Goal: Obtain resource: Download file/media

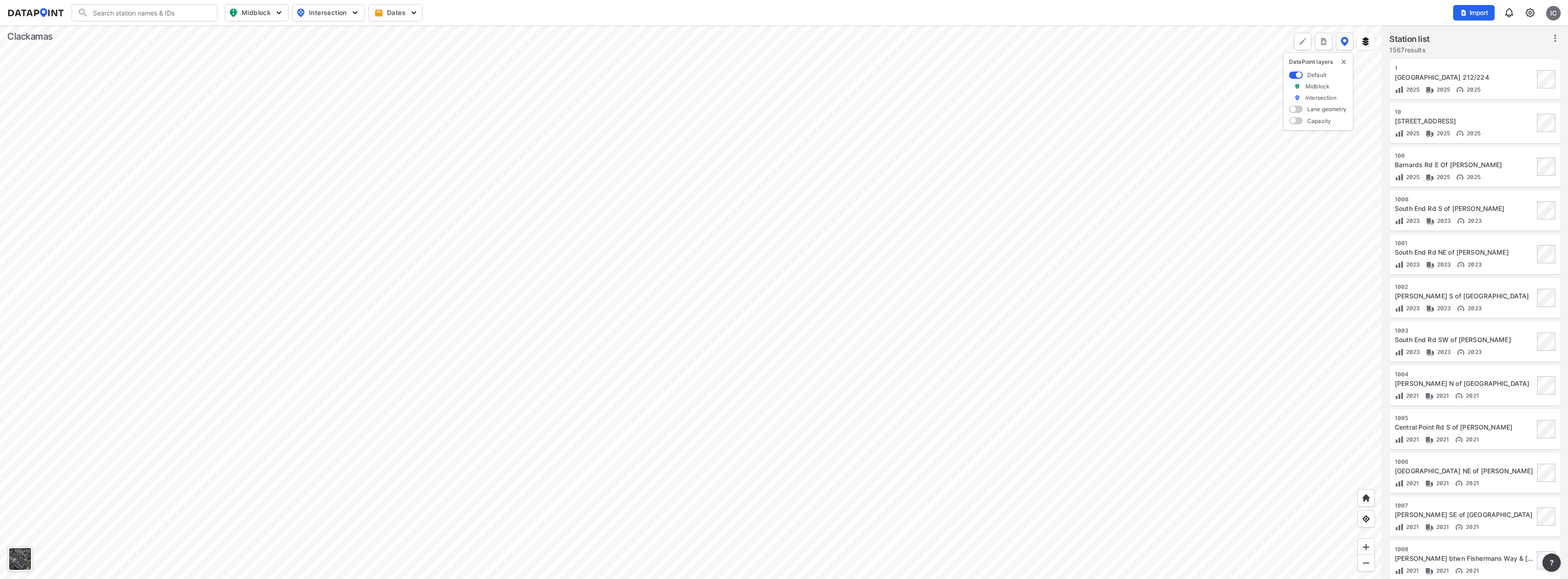
click at [596, 190] on div at bounding box center [691, 302] width 1382 height 553
click at [967, 300] on div at bounding box center [691, 302] width 1382 height 553
click at [817, 231] on div at bounding box center [691, 302] width 1382 height 553
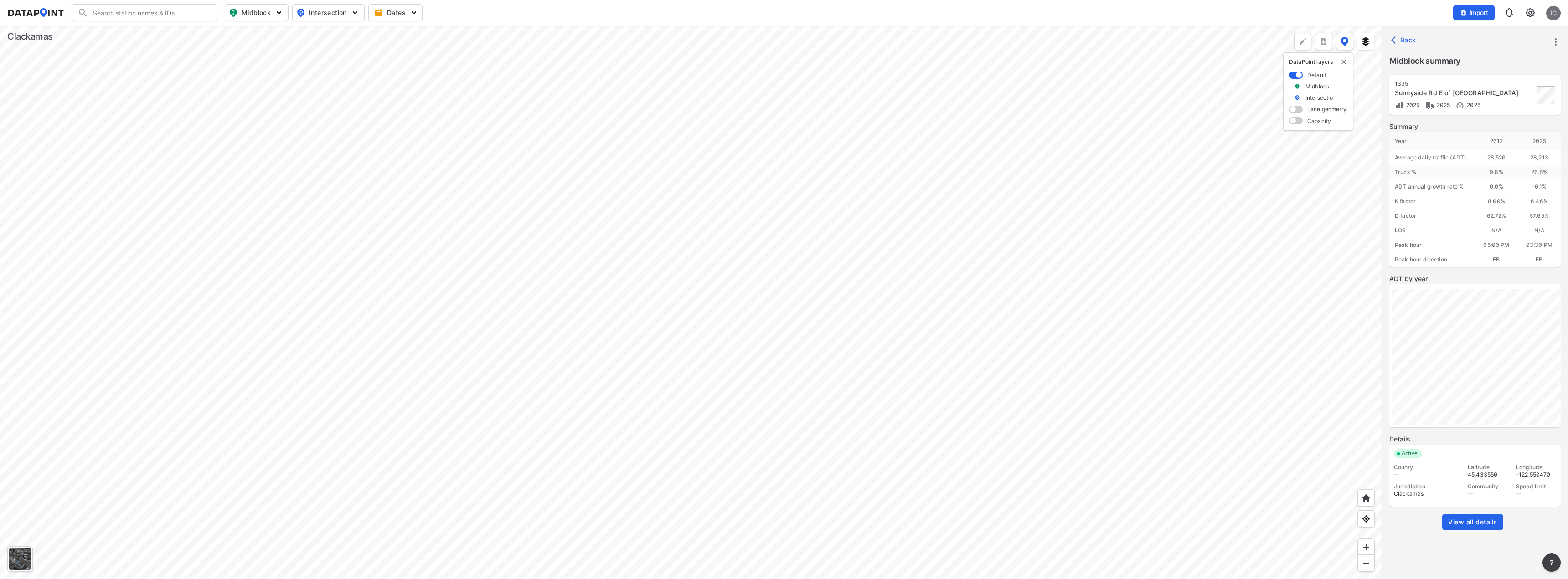
click at [1452, 521] on span "View all details" at bounding box center [1472, 522] width 49 height 9
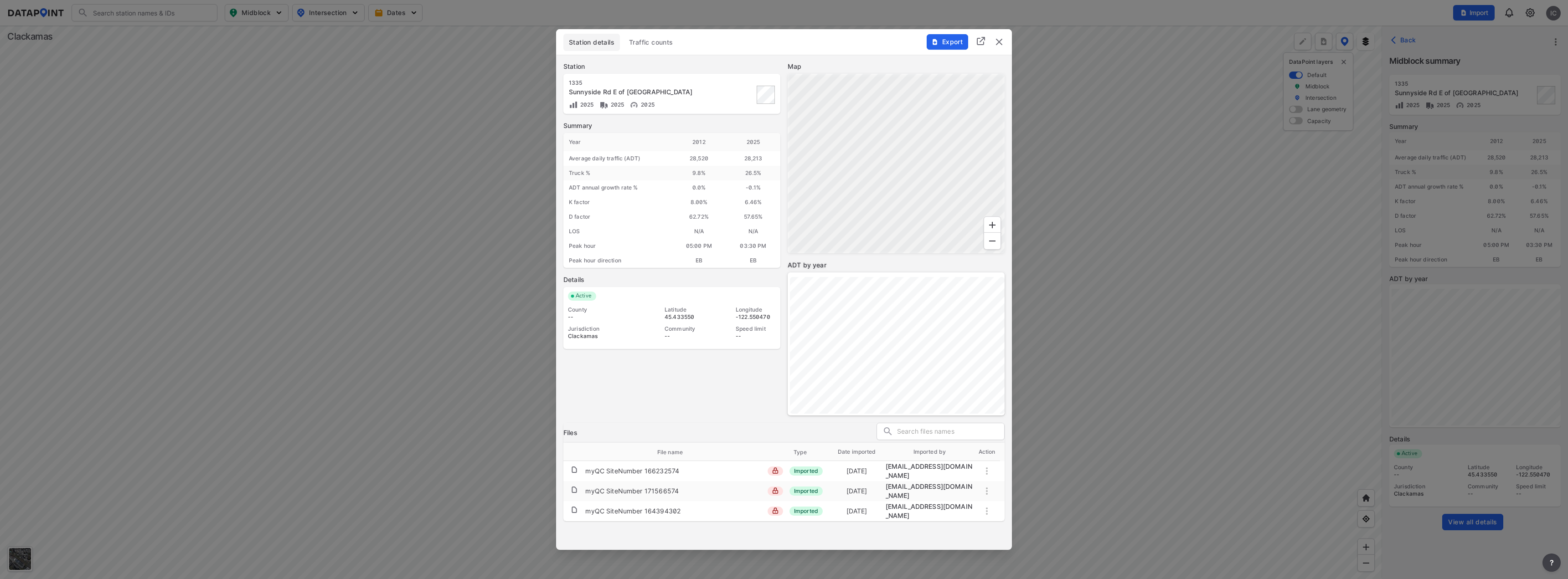
click at [950, 43] on span "Export" at bounding box center [947, 41] width 30 height 9
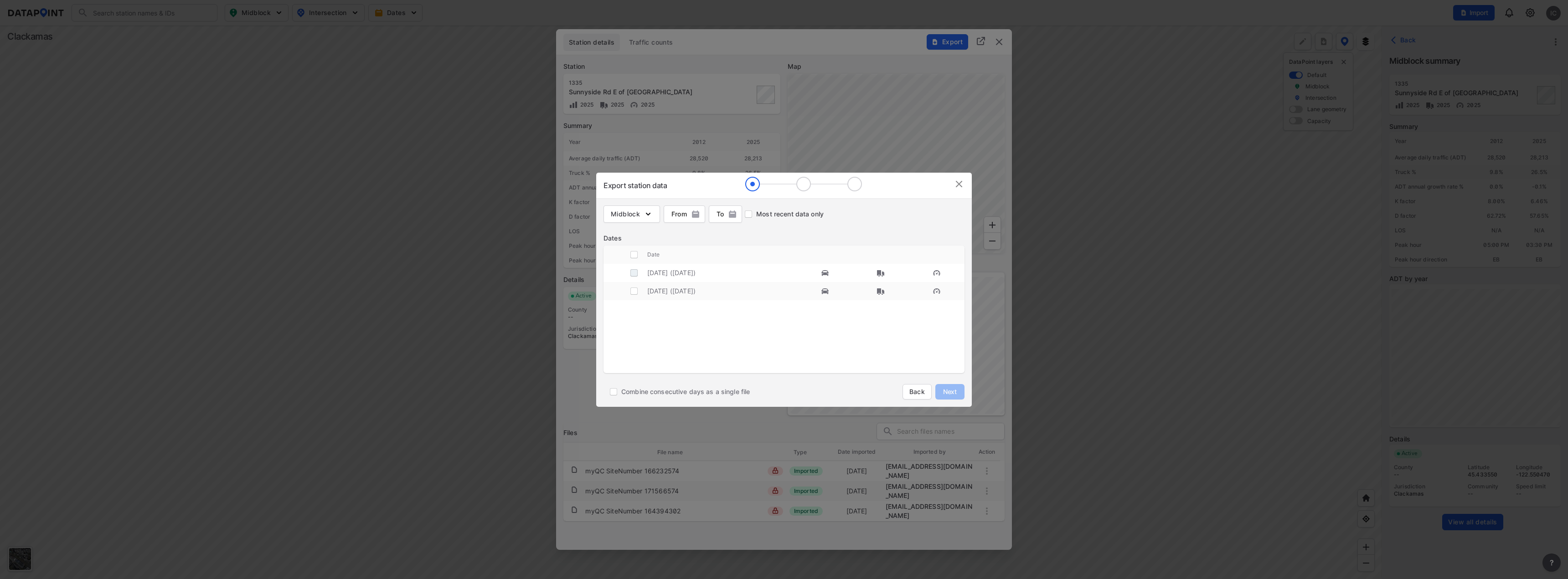
click at [633, 271] on input "decorative checkbox" at bounding box center [634, 272] width 17 height 17
checkbox input "true"
click at [955, 389] on span "Next" at bounding box center [950, 392] width 18 height 9
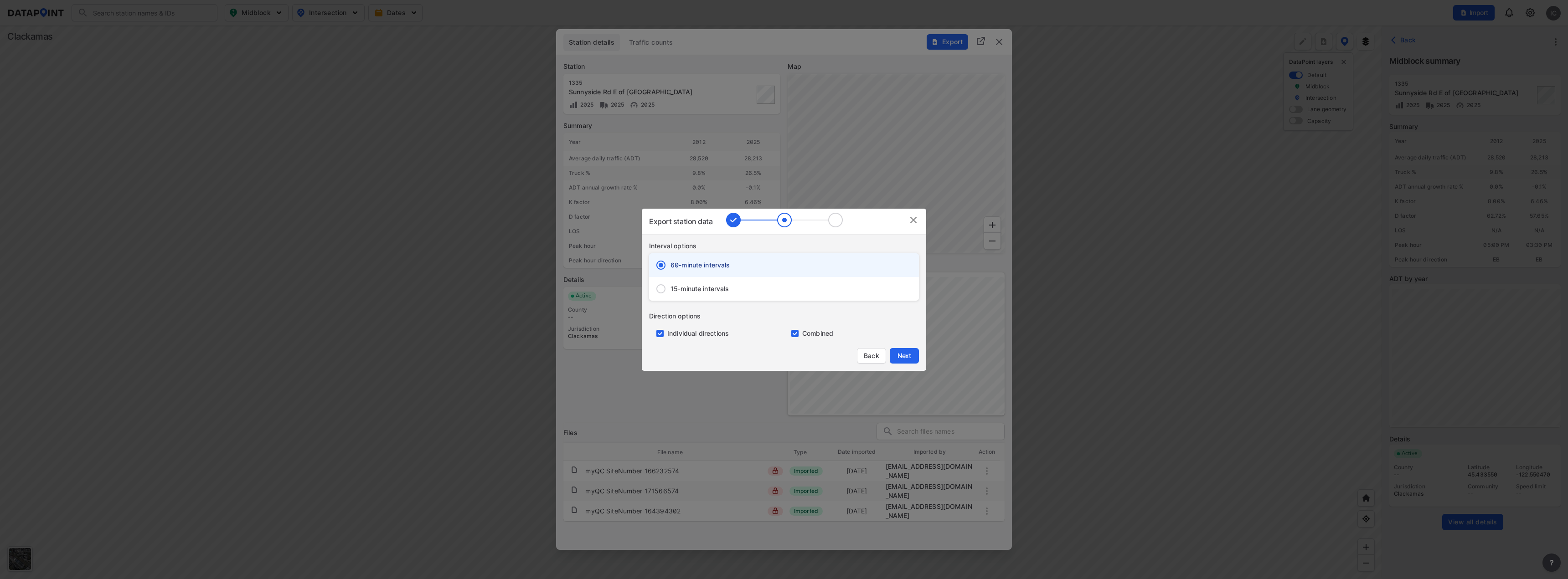
click at [710, 291] on span "15-minute intervals" at bounding box center [700, 288] width 59 height 9
click at [671, 291] on input "15-minute intervals" at bounding box center [660, 288] width 19 height 19
radio input "false"
radio input "true"
click at [903, 356] on span "Next" at bounding box center [905, 355] width 18 height 9
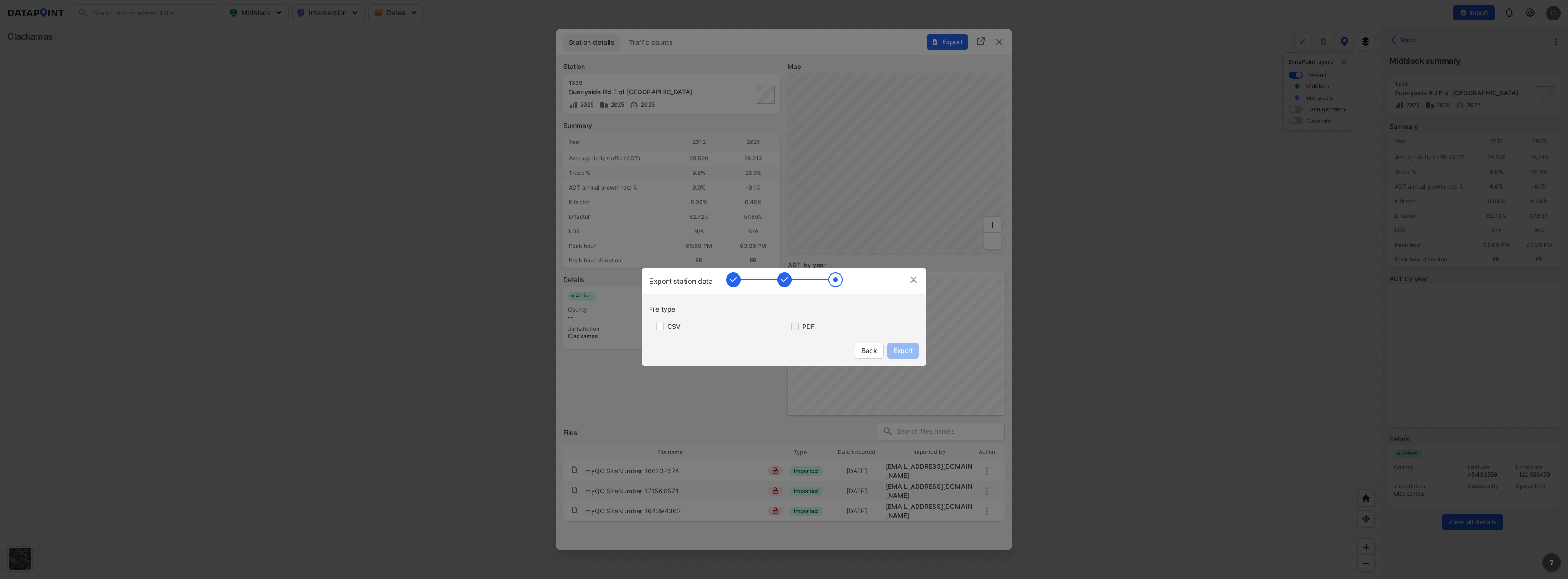
click at [801, 330] on input "primary checkbox" at bounding box center [793, 327] width 18 height 7
checkbox input "true"
drag, startPoint x: 914, startPoint y: 361, endPoint x: 909, endPoint y: 352, distance: 10.3
click at [912, 358] on div "Export station data File type CSV PDF Back Export" at bounding box center [783, 317] width 284 height 97
click at [908, 350] on span "Export" at bounding box center [903, 350] width 21 height 9
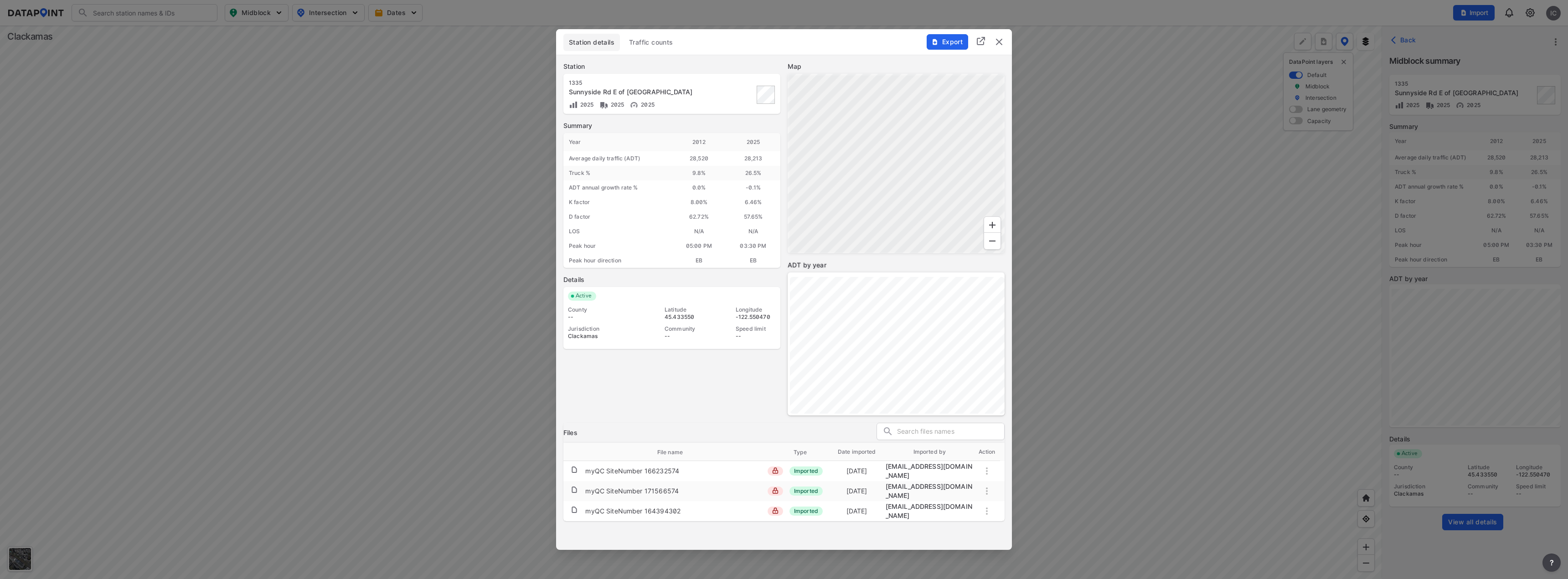
click at [953, 42] on span "Export" at bounding box center [947, 41] width 30 height 9
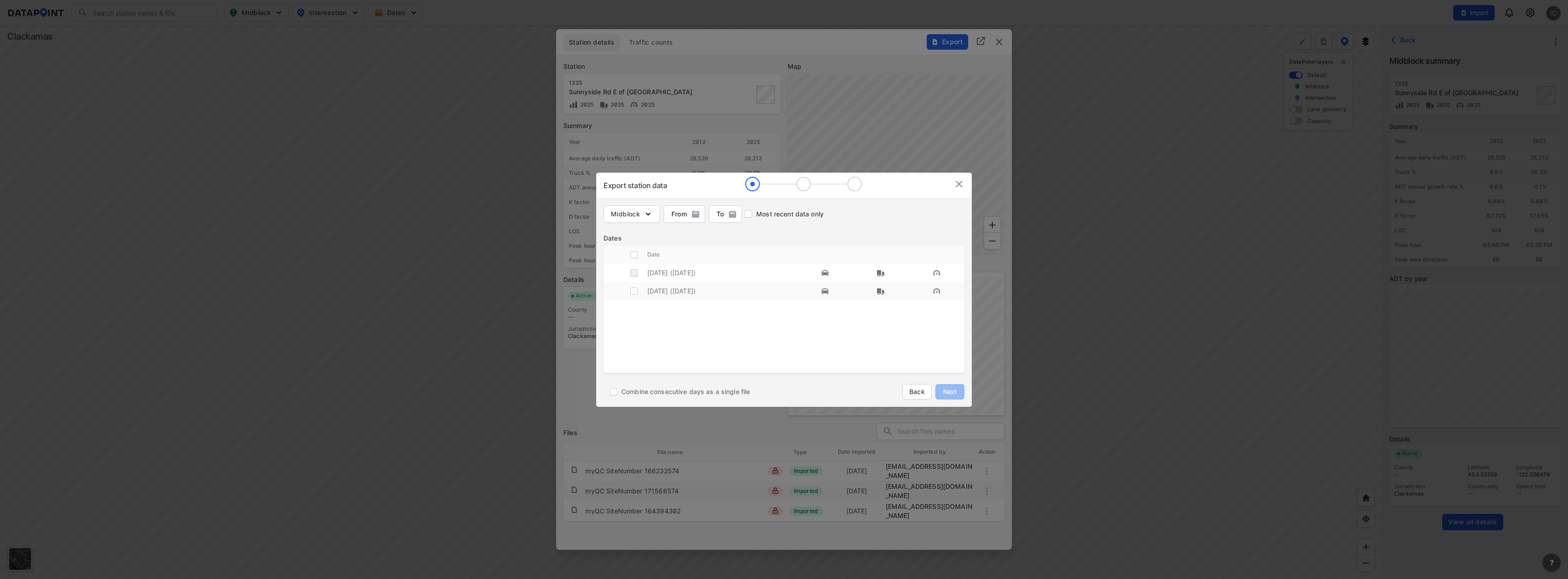
click at [632, 269] on input "decorative checkbox" at bounding box center [634, 272] width 17 height 17
checkbox input "true"
click at [954, 390] on span "Next" at bounding box center [950, 392] width 18 height 9
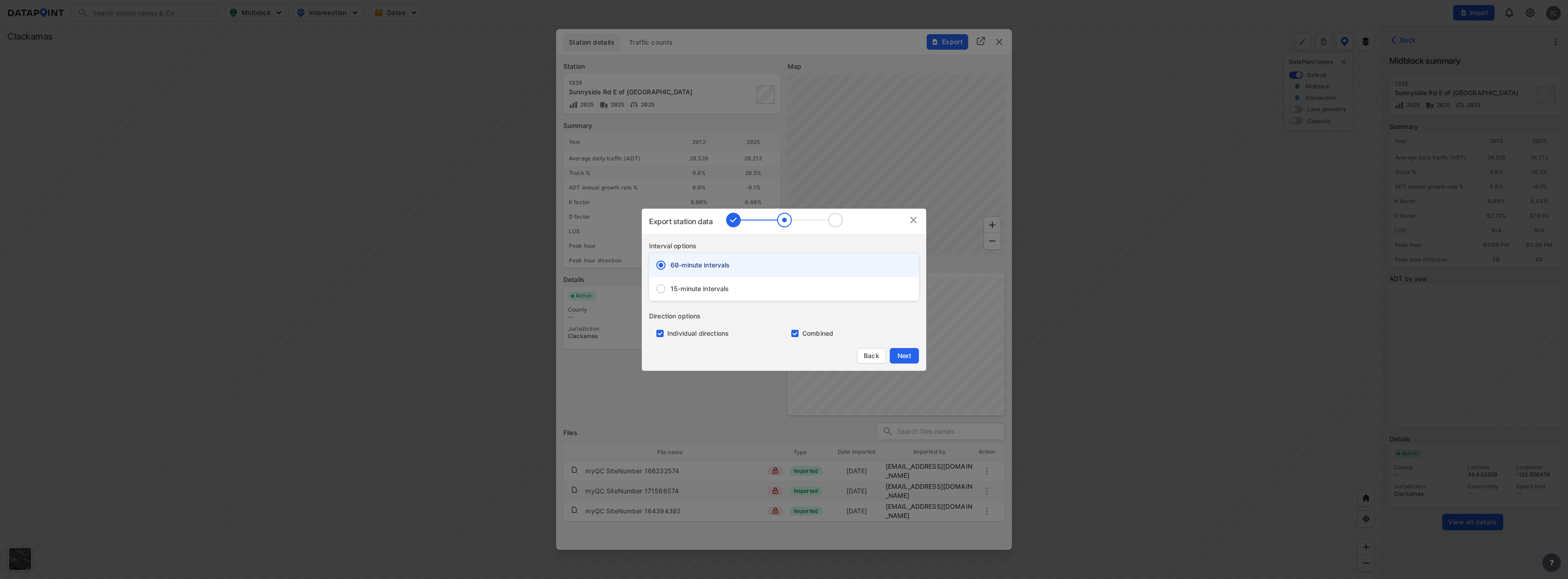
click at [729, 285] on span "15-minute intervals" at bounding box center [700, 288] width 59 height 9
click at [671, 285] on input "15-minute intervals" at bounding box center [660, 288] width 19 height 19
radio input "false"
radio input "true"
click at [733, 267] on div "60-minute intervals" at bounding box center [783, 265] width 270 height 24
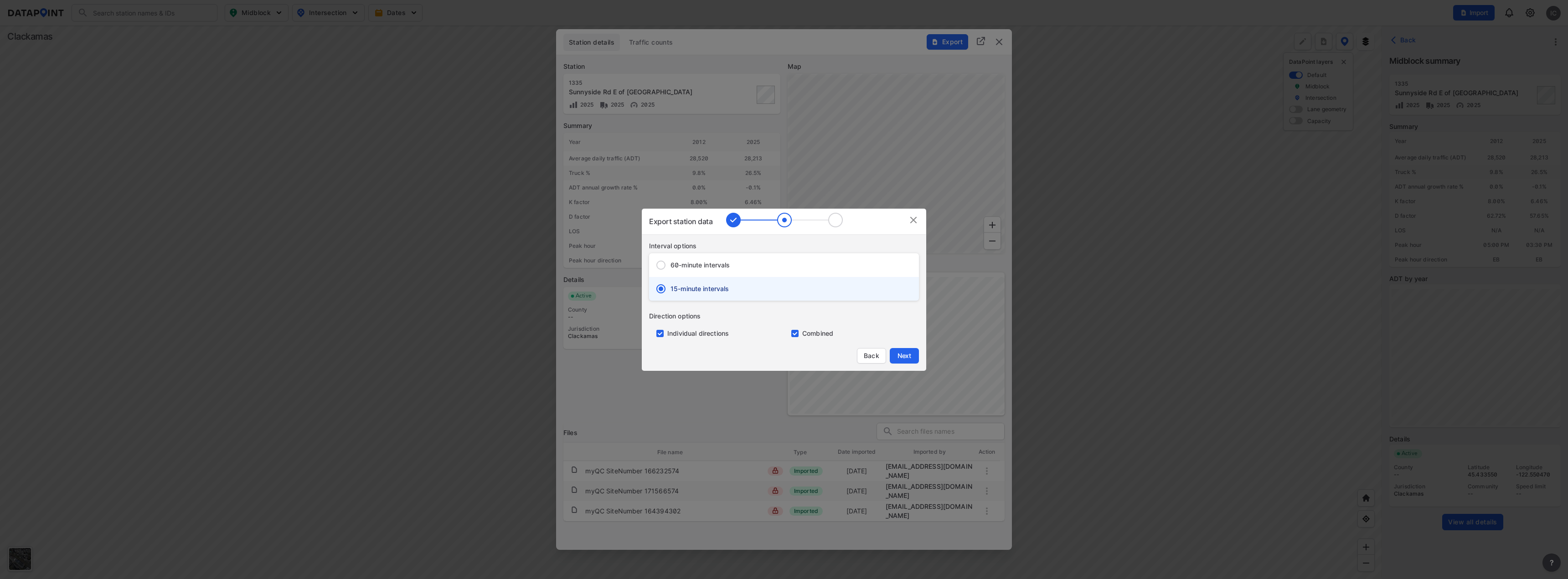
radio input "true"
radio input "false"
click at [909, 356] on span "Next" at bounding box center [905, 355] width 18 height 9
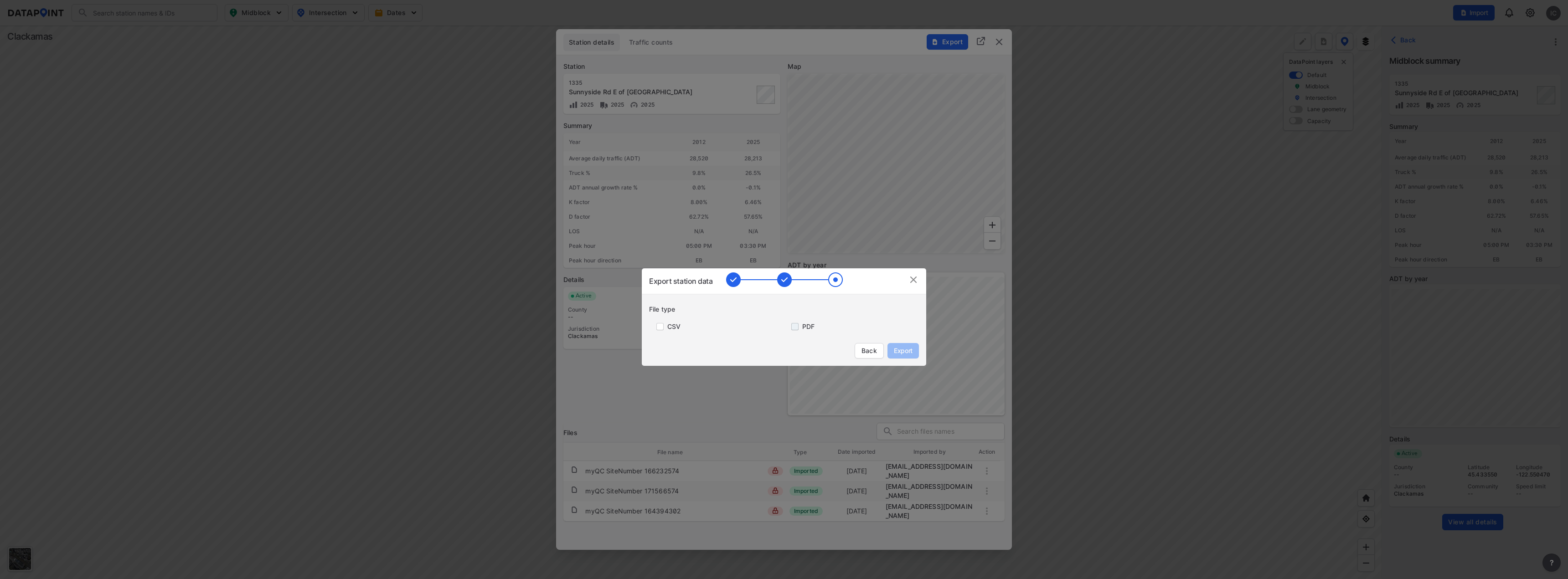
click at [801, 325] on input "primary checkbox" at bounding box center [793, 327] width 18 height 7
checkbox input "true"
click at [900, 353] on span "Export" at bounding box center [903, 350] width 21 height 9
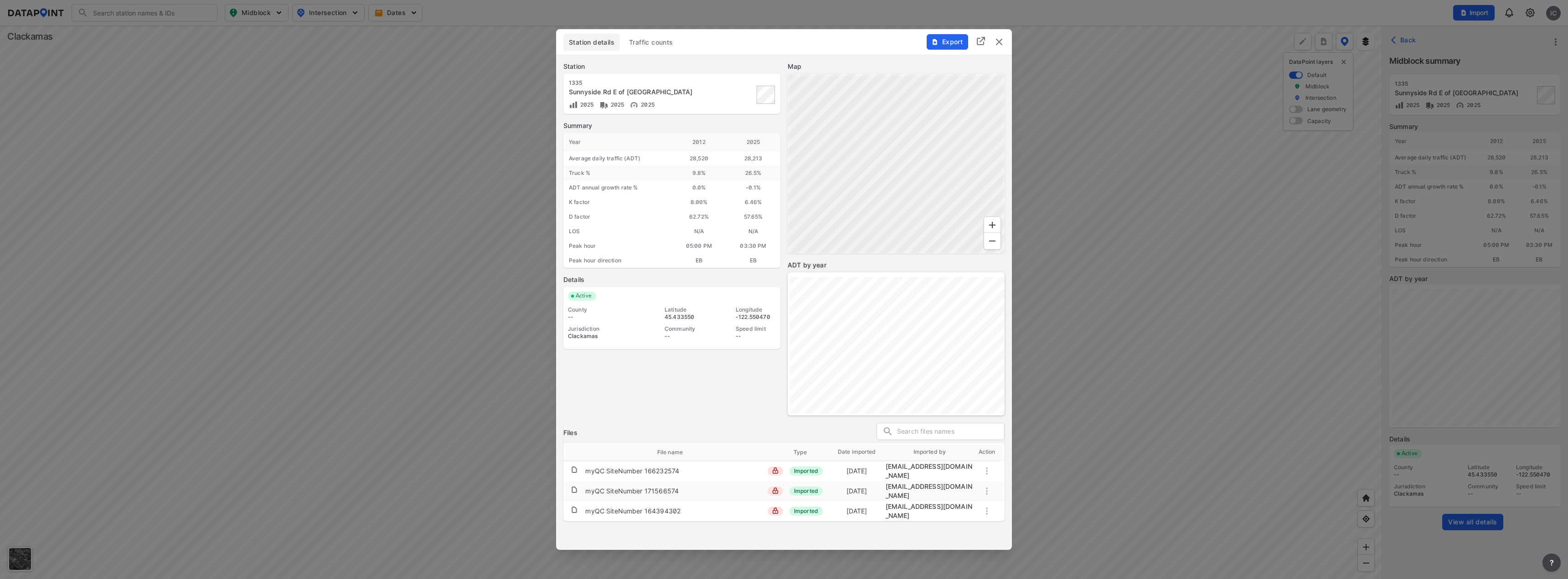
click at [657, 39] on span "Traffic counts" at bounding box center [651, 42] width 44 height 9
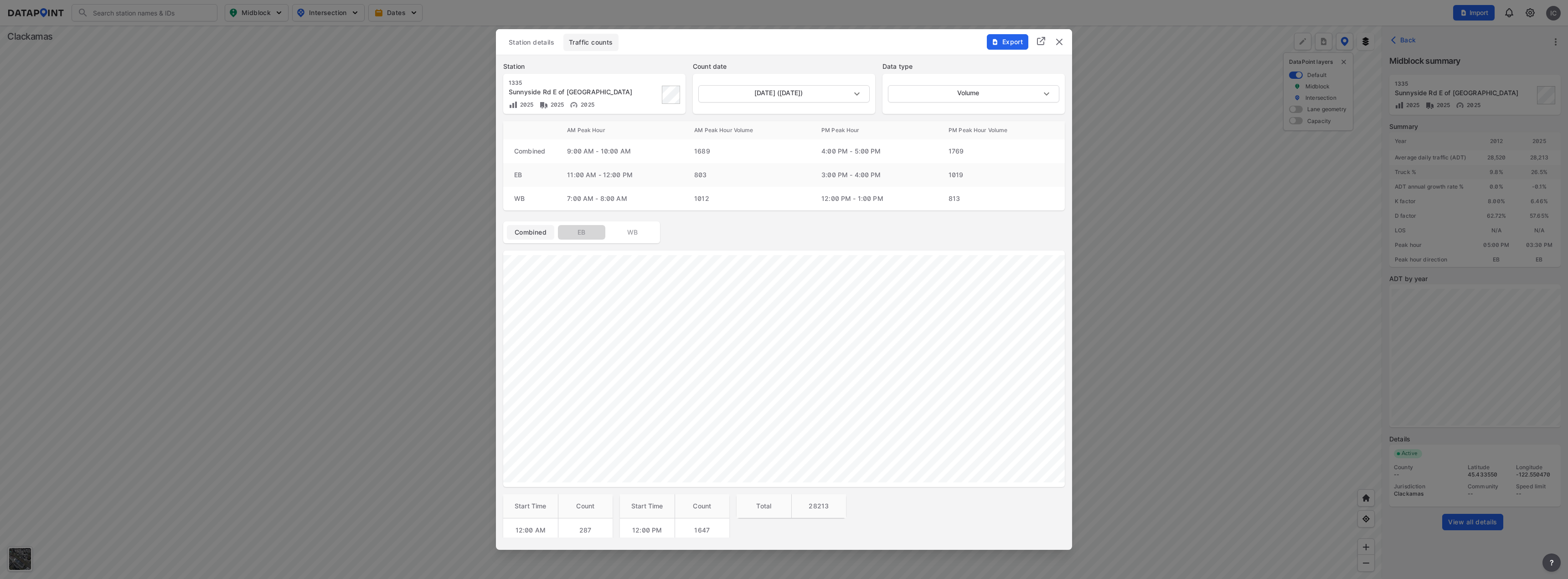
click at [581, 227] on button "EB" at bounding box center [582, 232] width 47 height 15
click at [619, 199] on td "7:00 AM - 8:00 AM" at bounding box center [620, 198] width 127 height 24
click at [636, 234] on span "WB" at bounding box center [632, 232] width 37 height 9
click at [806, 95] on body "Search Please enter a search term. Midblock Intersection Dates Import IC Import…" at bounding box center [784, 290] width 1568 height 579
click at [807, 108] on li "[DATE] ([DATE])" at bounding box center [783, 111] width 170 height 17
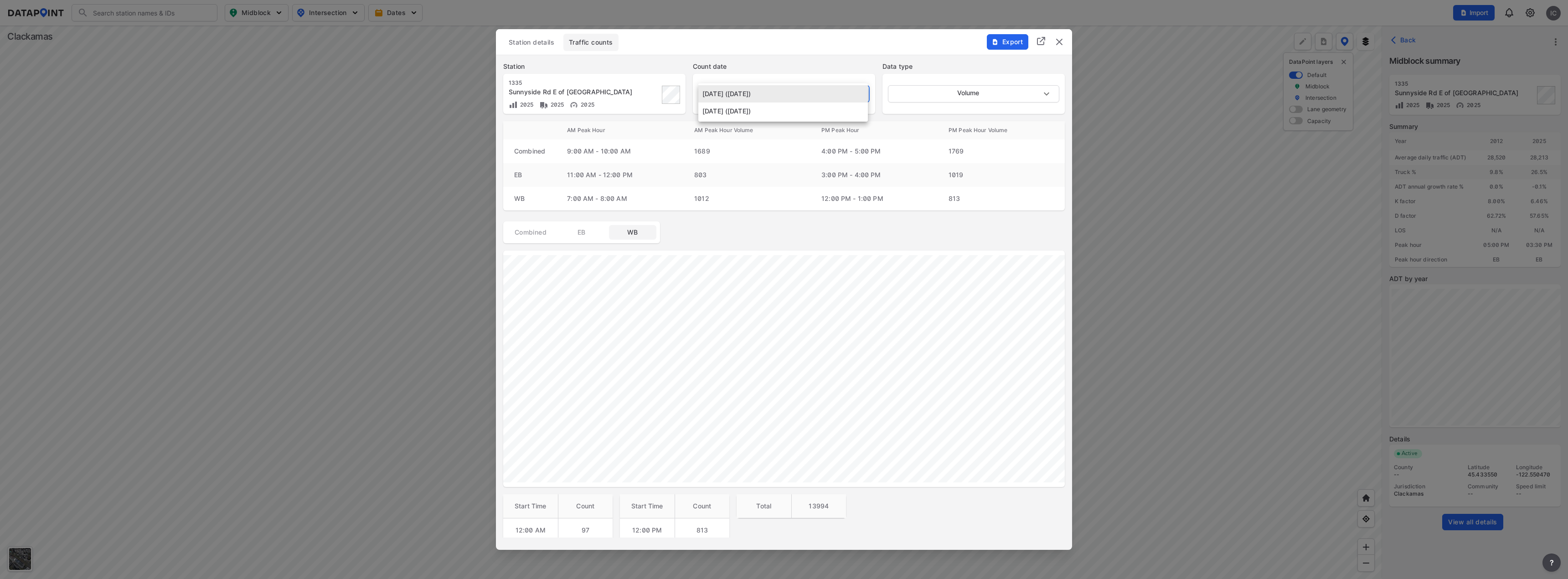
type input "[DATE]"
click at [1055, 43] on img "delete" at bounding box center [1059, 42] width 11 height 11
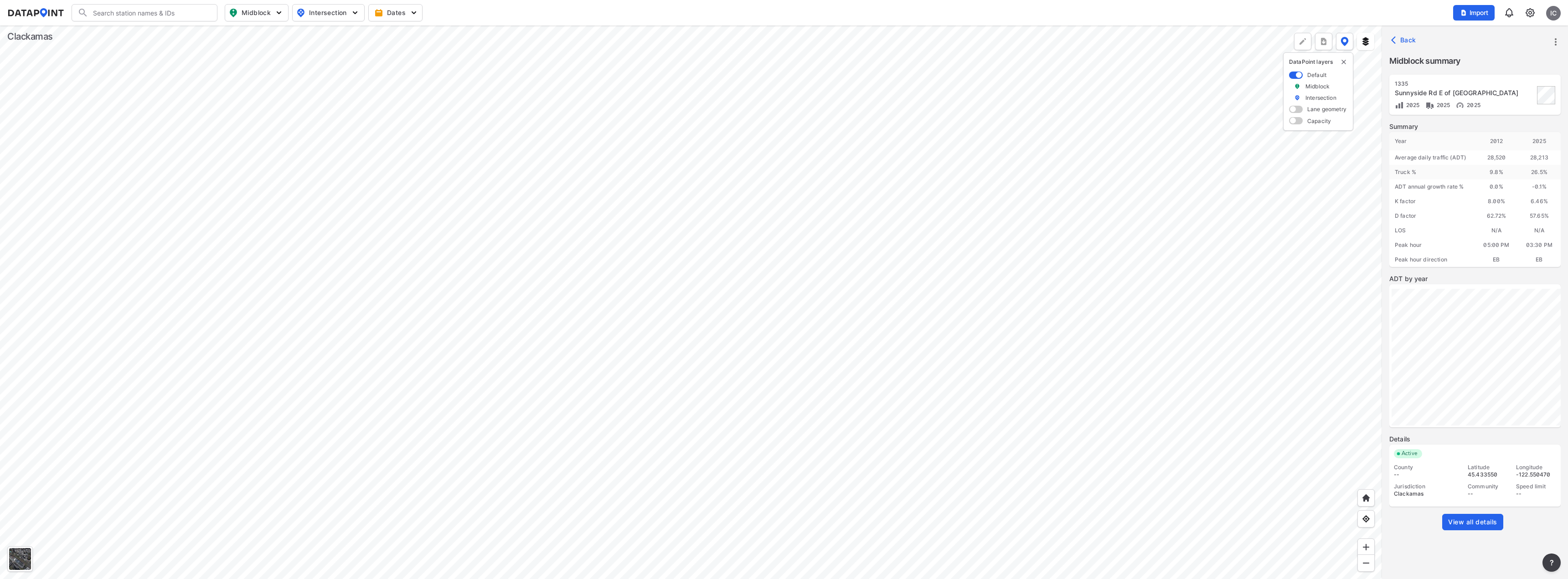
click at [900, 168] on div at bounding box center [691, 302] width 1382 height 553
click at [1463, 521] on span "View all details" at bounding box center [1472, 522] width 49 height 9
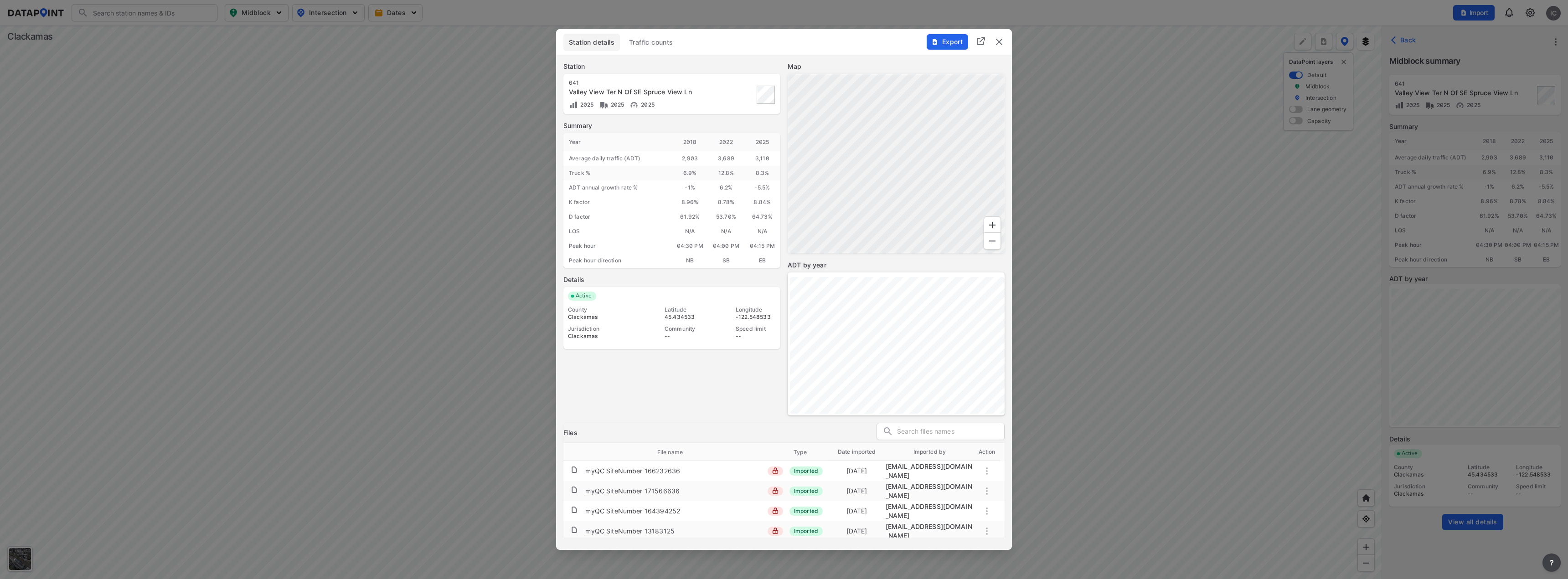
click at [662, 35] on button "Traffic counts" at bounding box center [651, 42] width 55 height 17
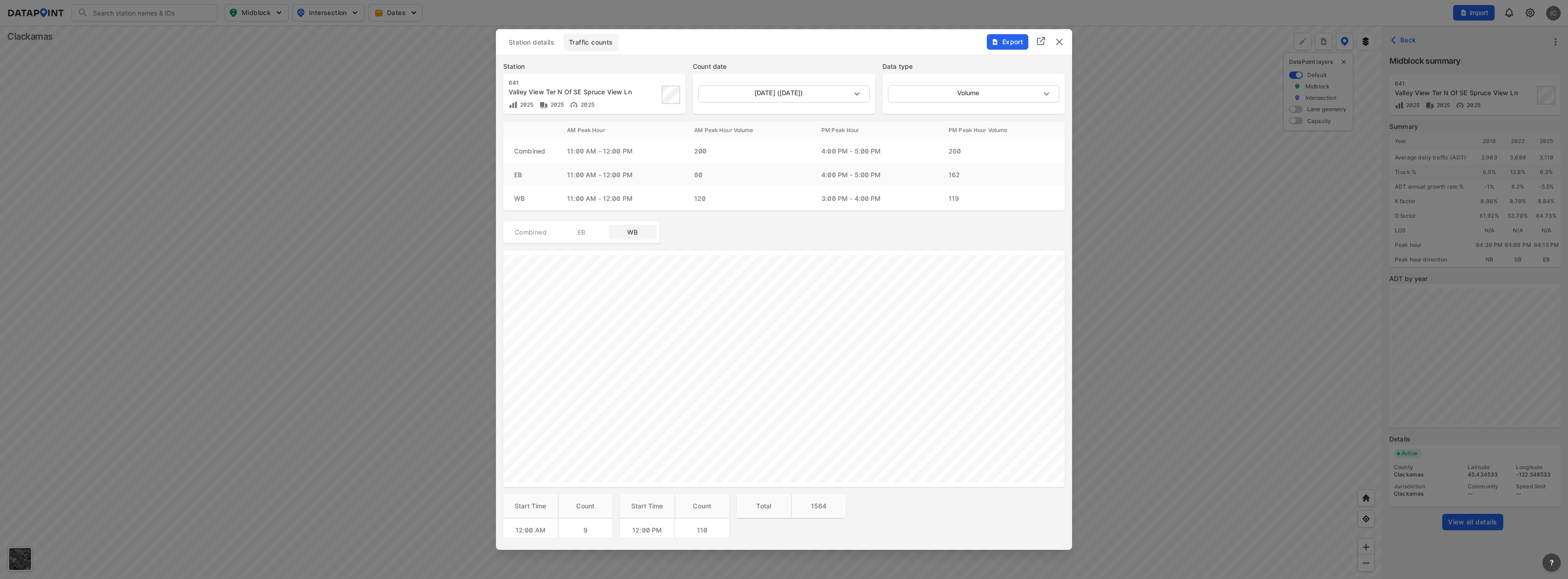
click at [592, 230] on span "EB" at bounding box center [582, 232] width 37 height 9
click at [541, 233] on span "Combined" at bounding box center [531, 232] width 37 height 9
click at [575, 234] on span "EB" at bounding box center [582, 232] width 37 height 9
click at [645, 237] on button "WB" at bounding box center [632, 232] width 47 height 15
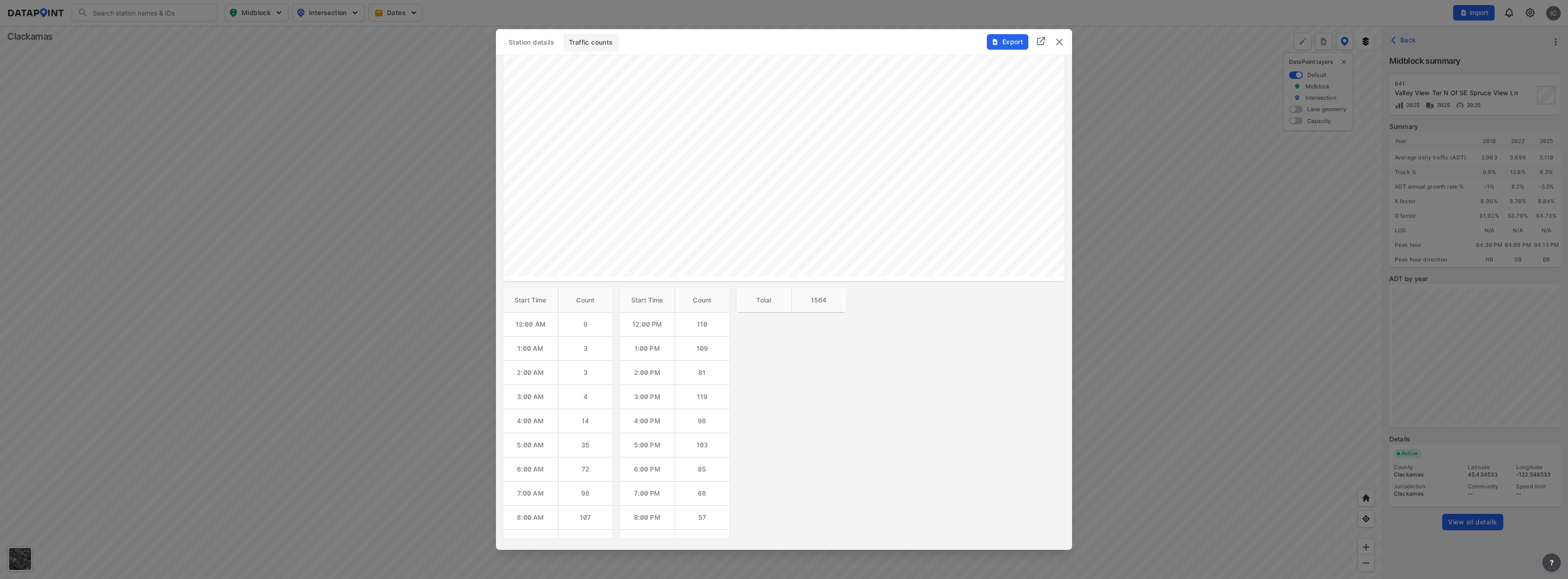
scroll to position [273, 0]
click at [1061, 37] on img "delete" at bounding box center [1059, 42] width 11 height 11
